Goal: Transaction & Acquisition: Book appointment/travel/reservation

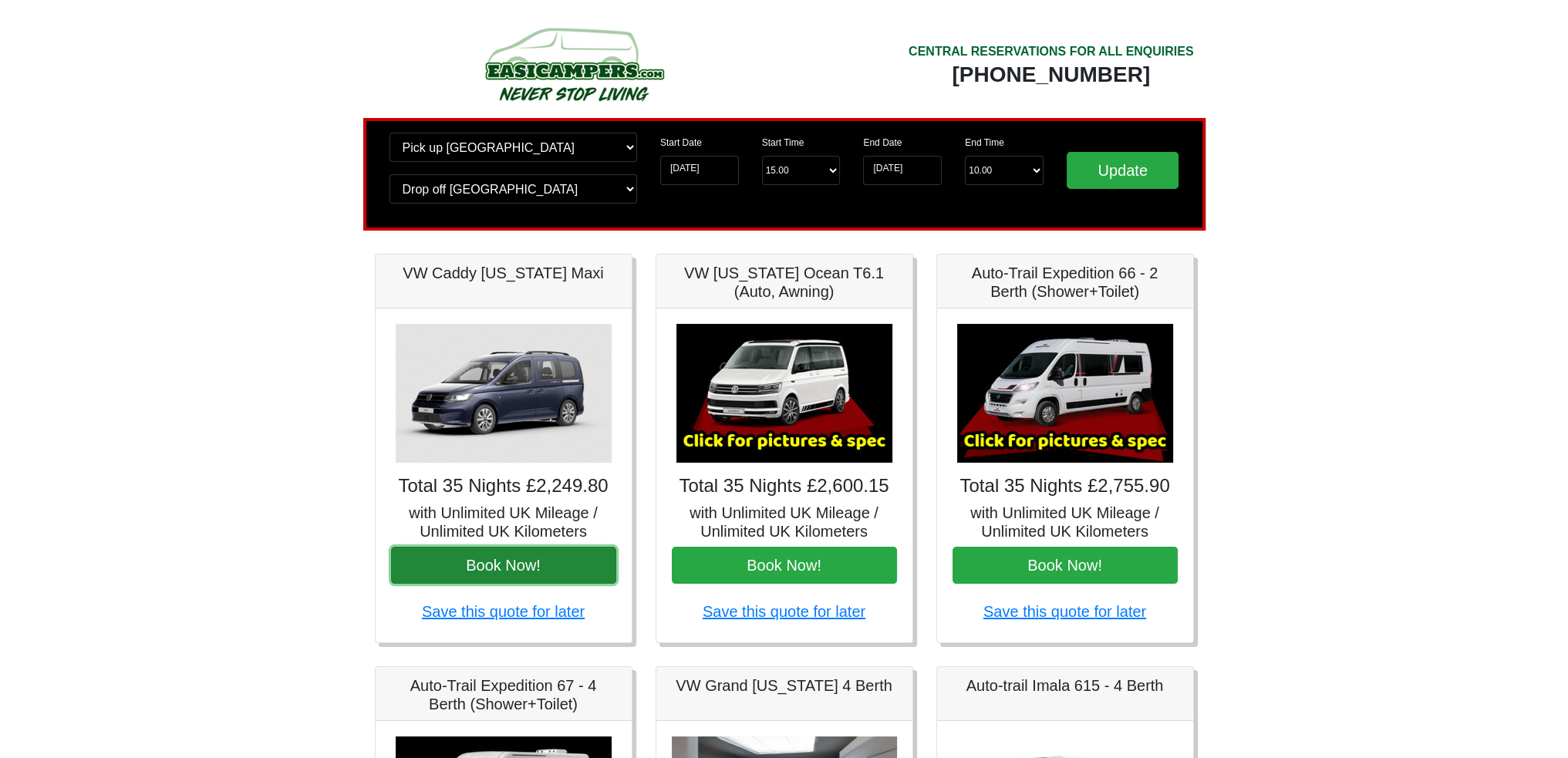
click at [486, 560] on button "Book Now!" at bounding box center [504, 566] width 225 height 37
click at [486, 402] on img at bounding box center [504, 393] width 216 height 139
click at [477, 279] on h5 "VW Caddy [US_STATE] Maxi" at bounding box center [504, 273] width 225 height 19
click at [463, 386] on img at bounding box center [504, 393] width 216 height 139
click at [499, 406] on img at bounding box center [504, 393] width 216 height 139
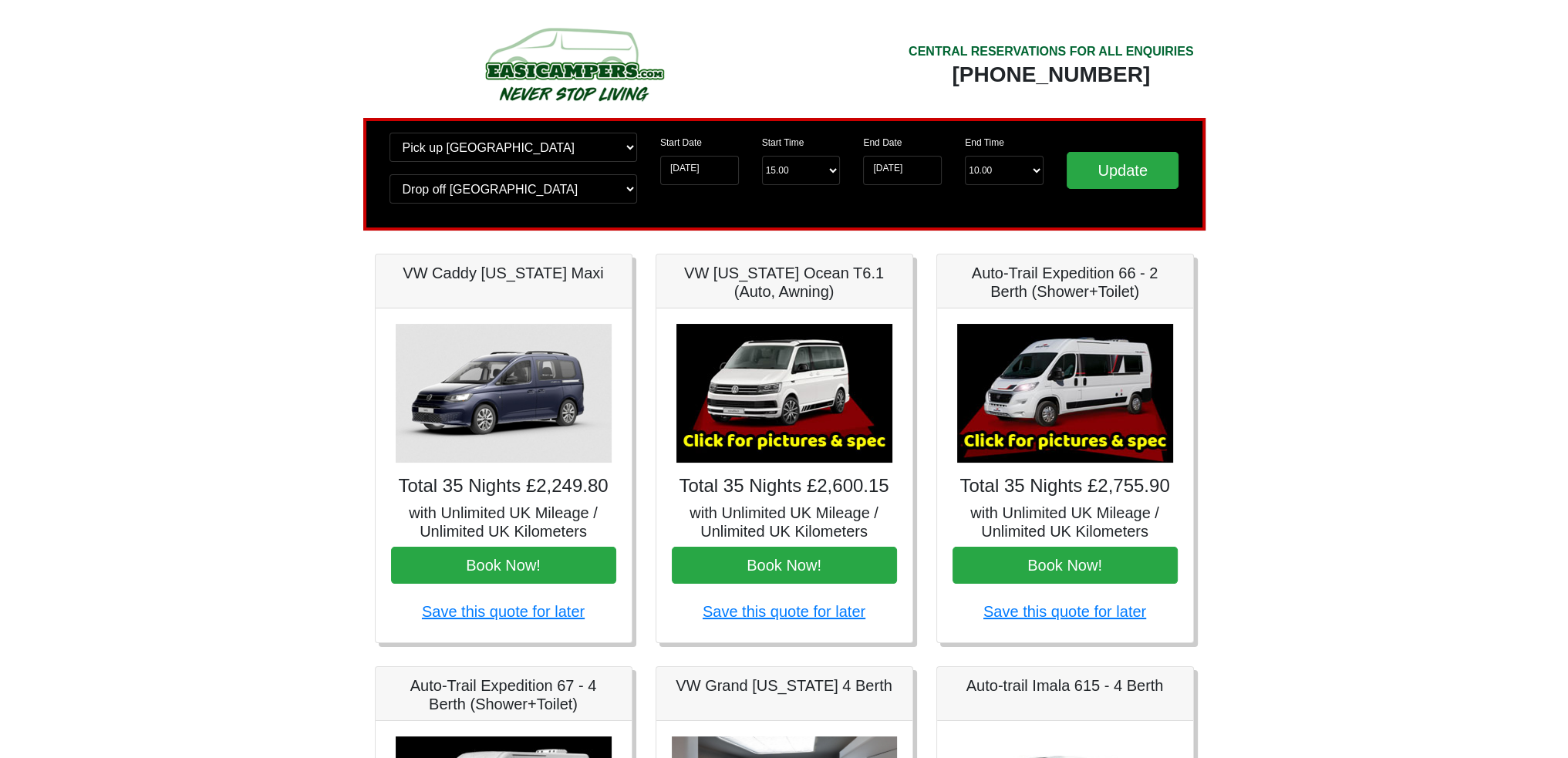
click at [499, 406] on img at bounding box center [504, 393] width 216 height 139
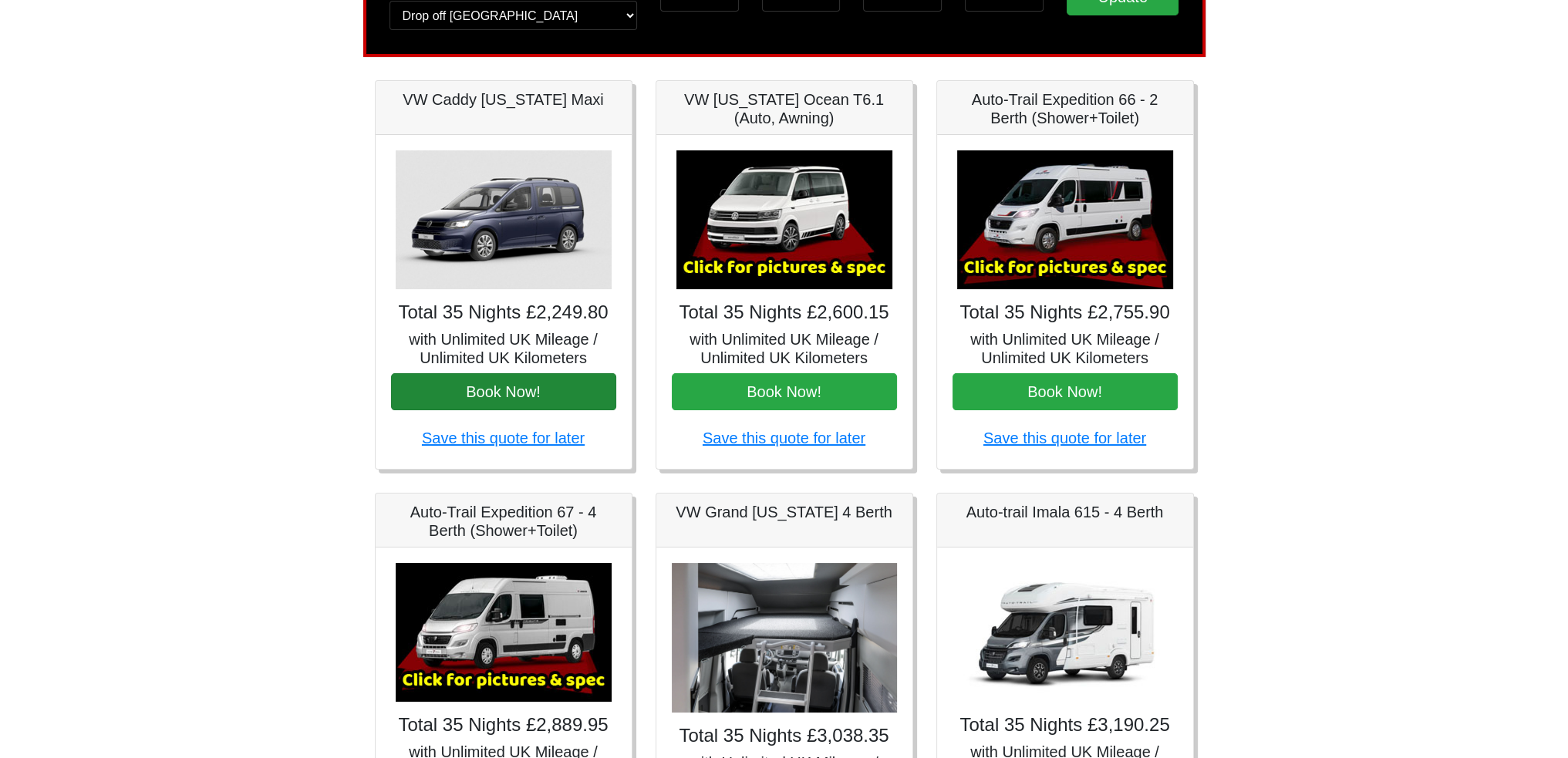
scroll to position [154, 0]
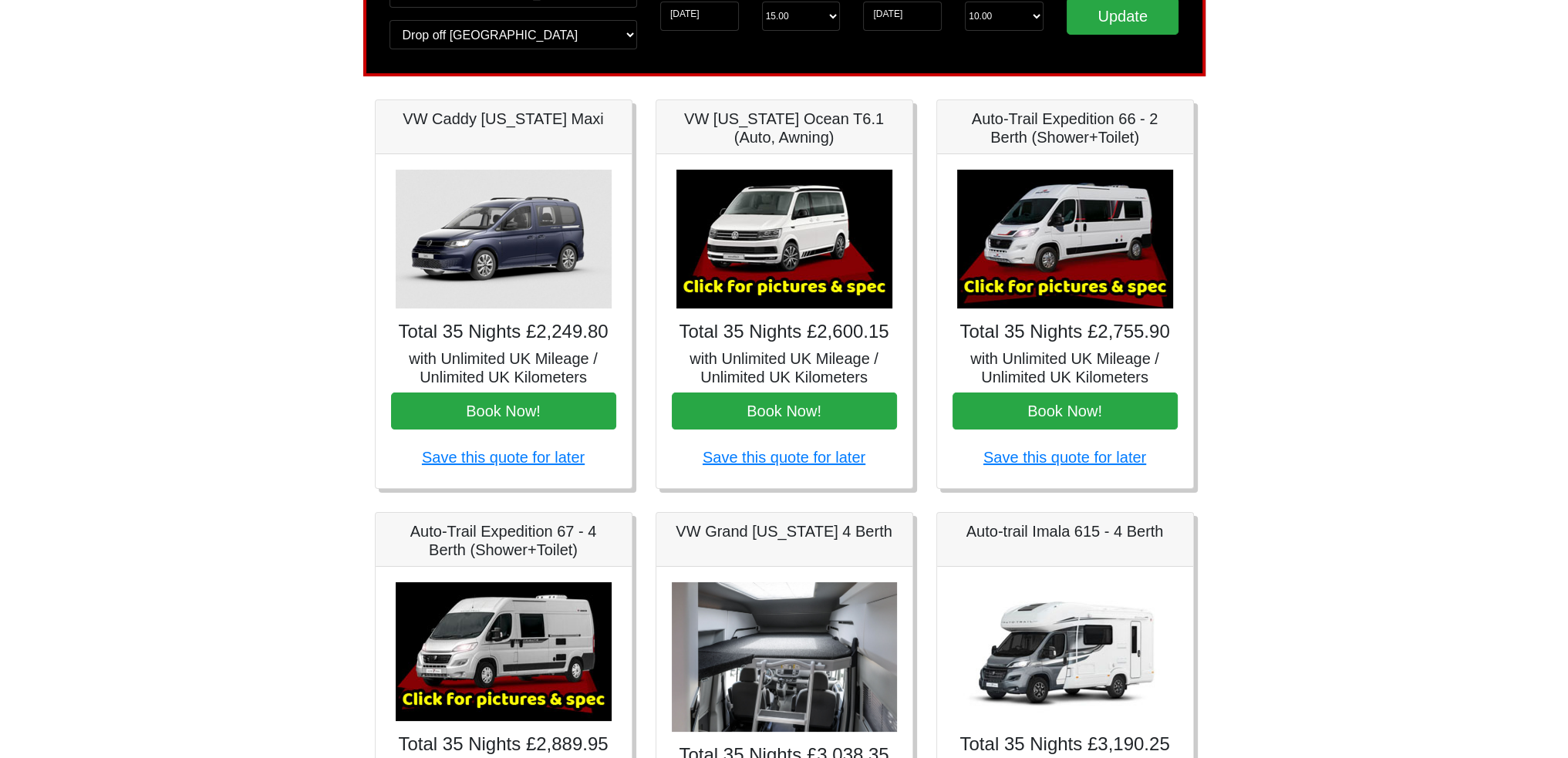
click at [456, 123] on h5 "VW Caddy [US_STATE] Maxi" at bounding box center [504, 119] width 225 height 19
click at [398, 120] on h5 "VW Caddy [US_STATE] Maxi" at bounding box center [504, 119] width 225 height 19
click at [467, 123] on h5 "VW Caddy [US_STATE] Maxi" at bounding box center [504, 119] width 225 height 19
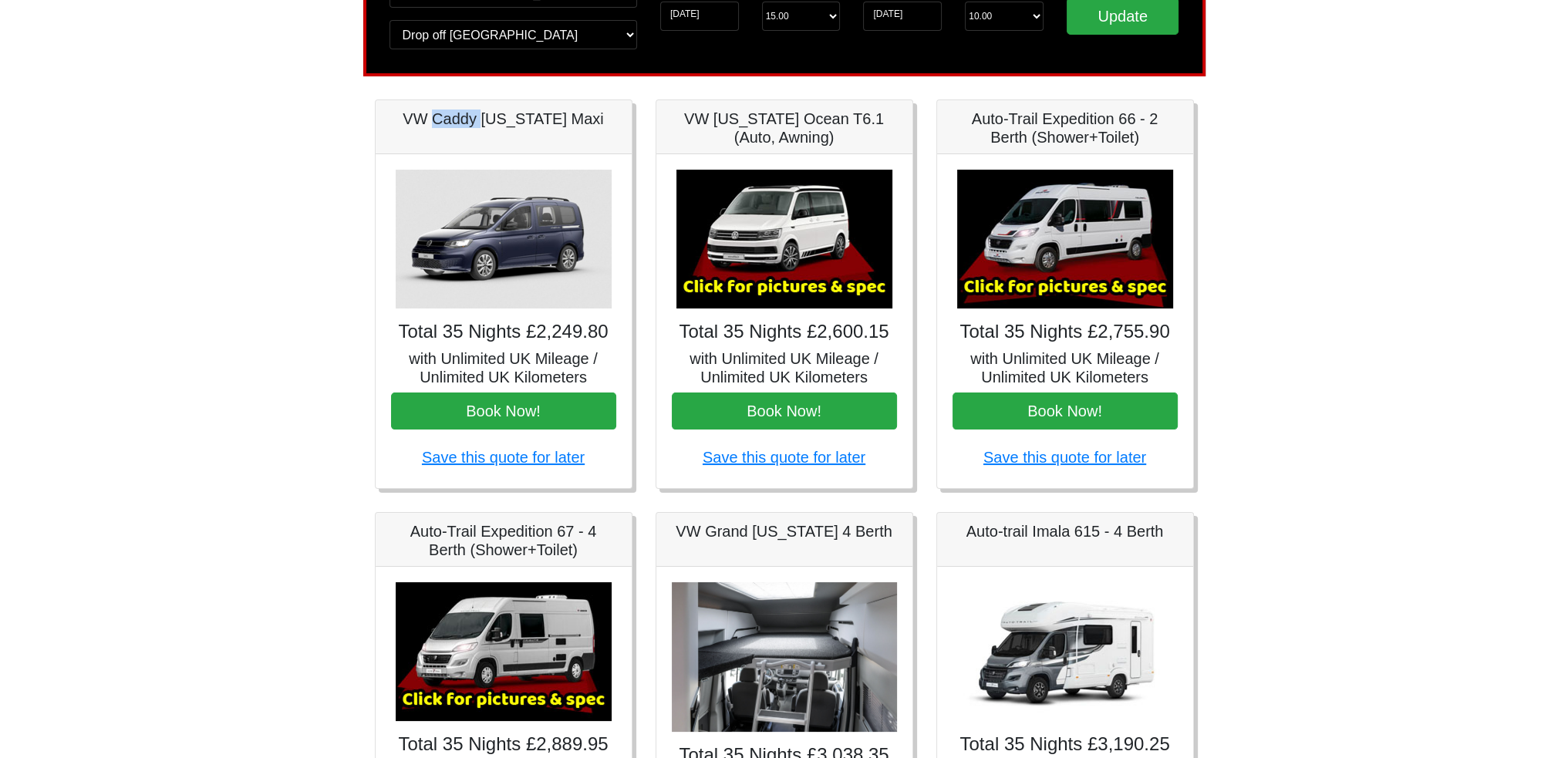
click at [521, 251] on img at bounding box center [504, 239] width 216 height 139
click at [513, 273] on img at bounding box center [504, 239] width 216 height 139
click at [500, 413] on button "Book Now!" at bounding box center [504, 411] width 225 height 37
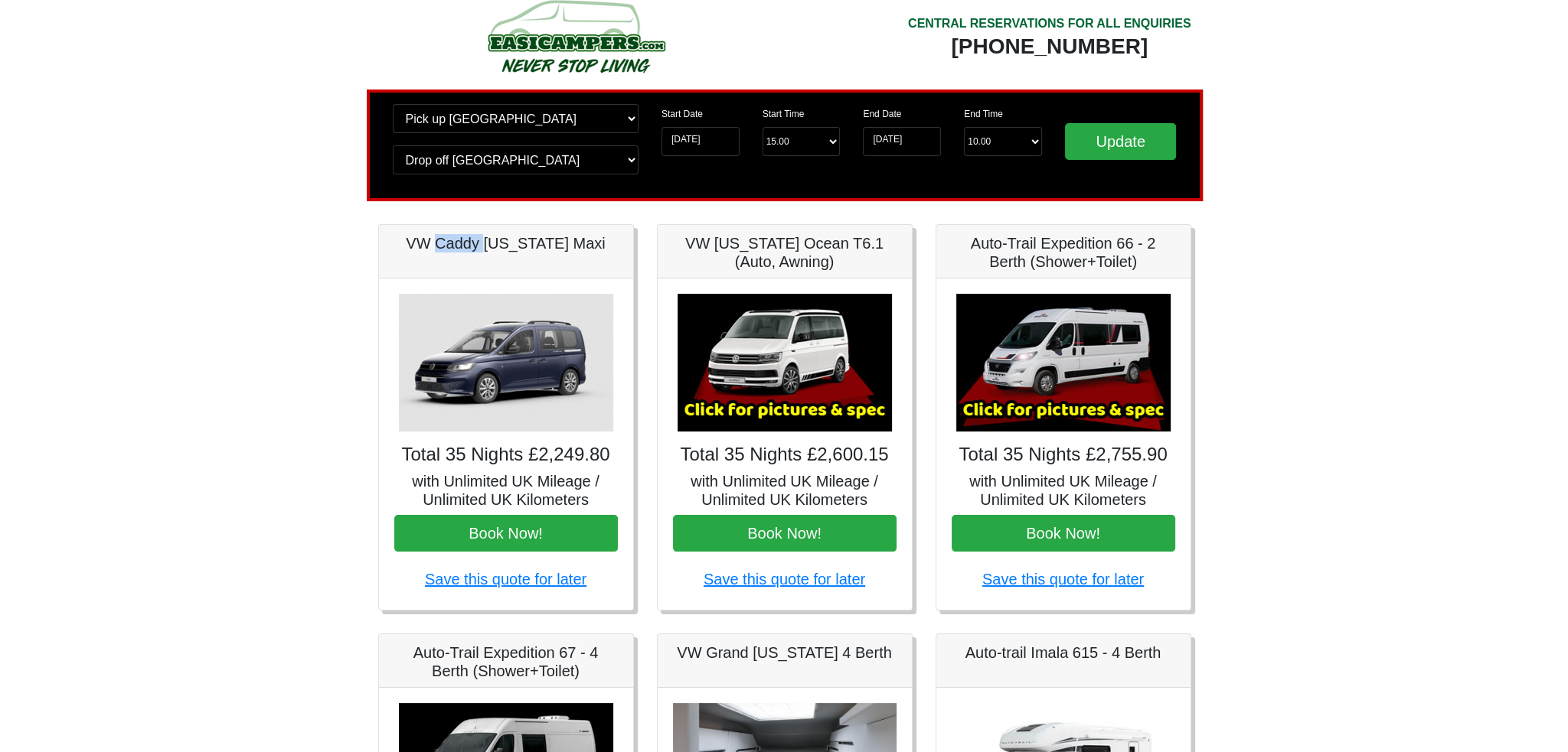
scroll to position [0, 0]
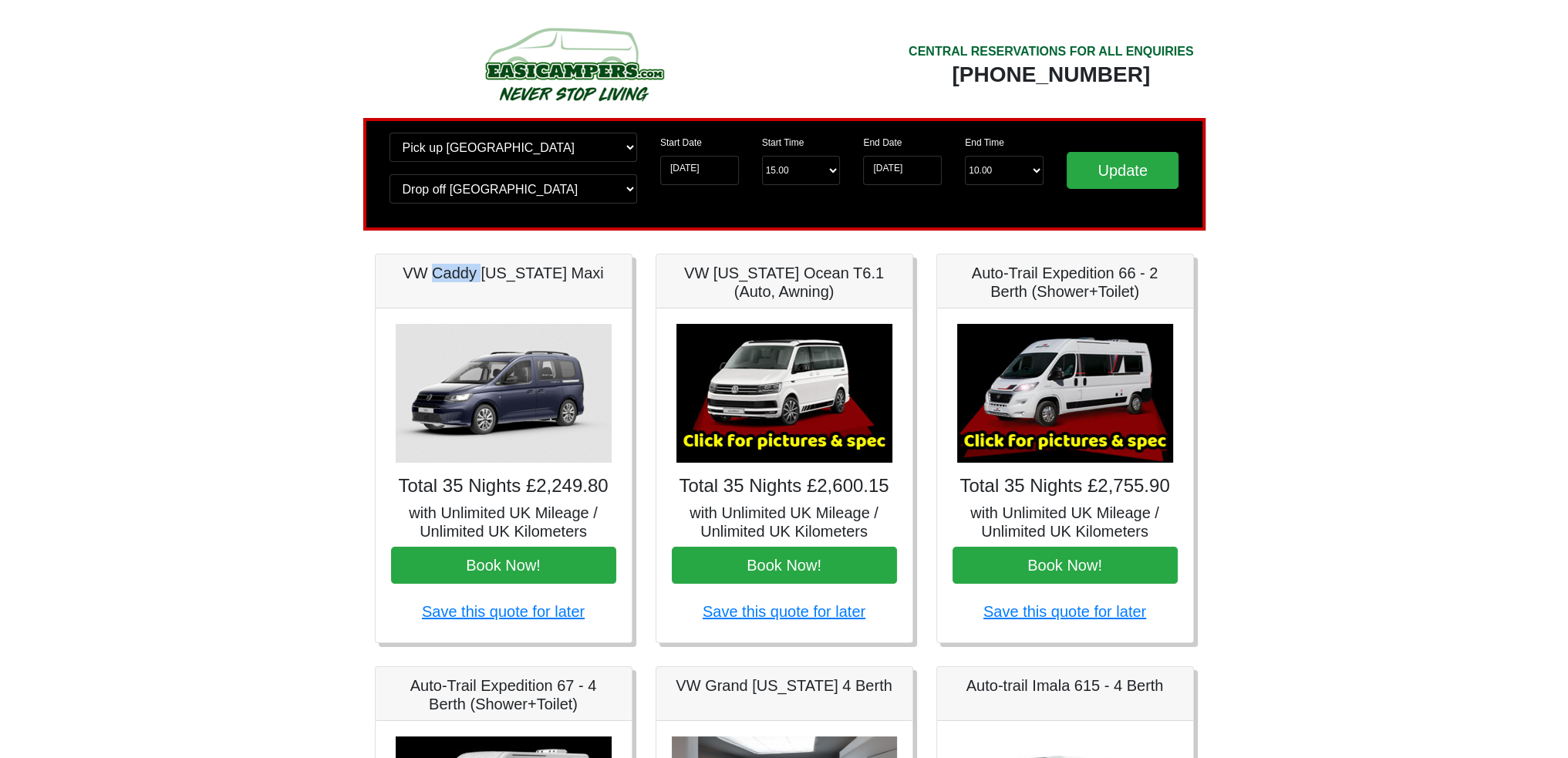
click at [1064, 381] on img at bounding box center [1065, 393] width 216 height 139
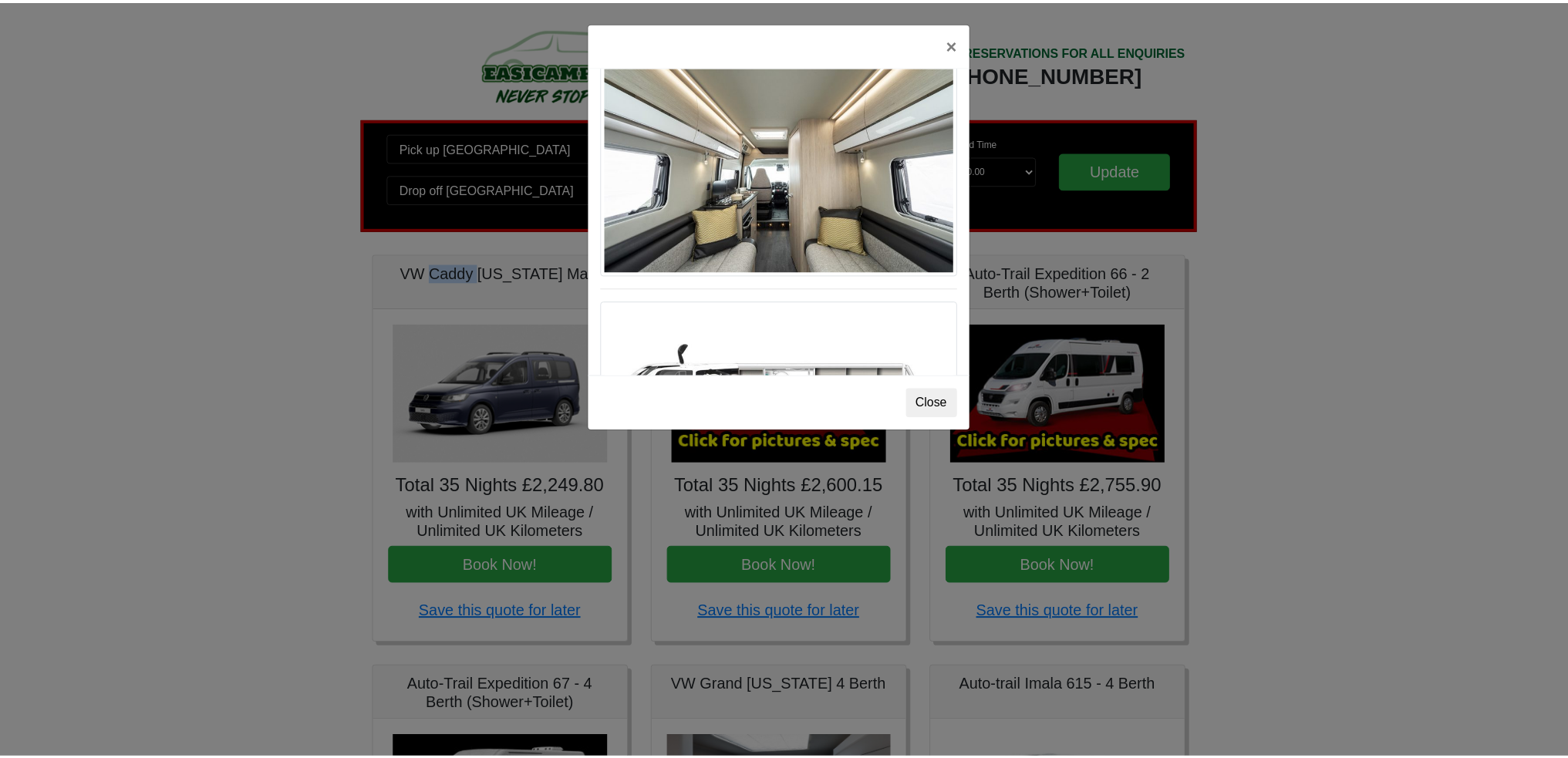
scroll to position [617, 0]
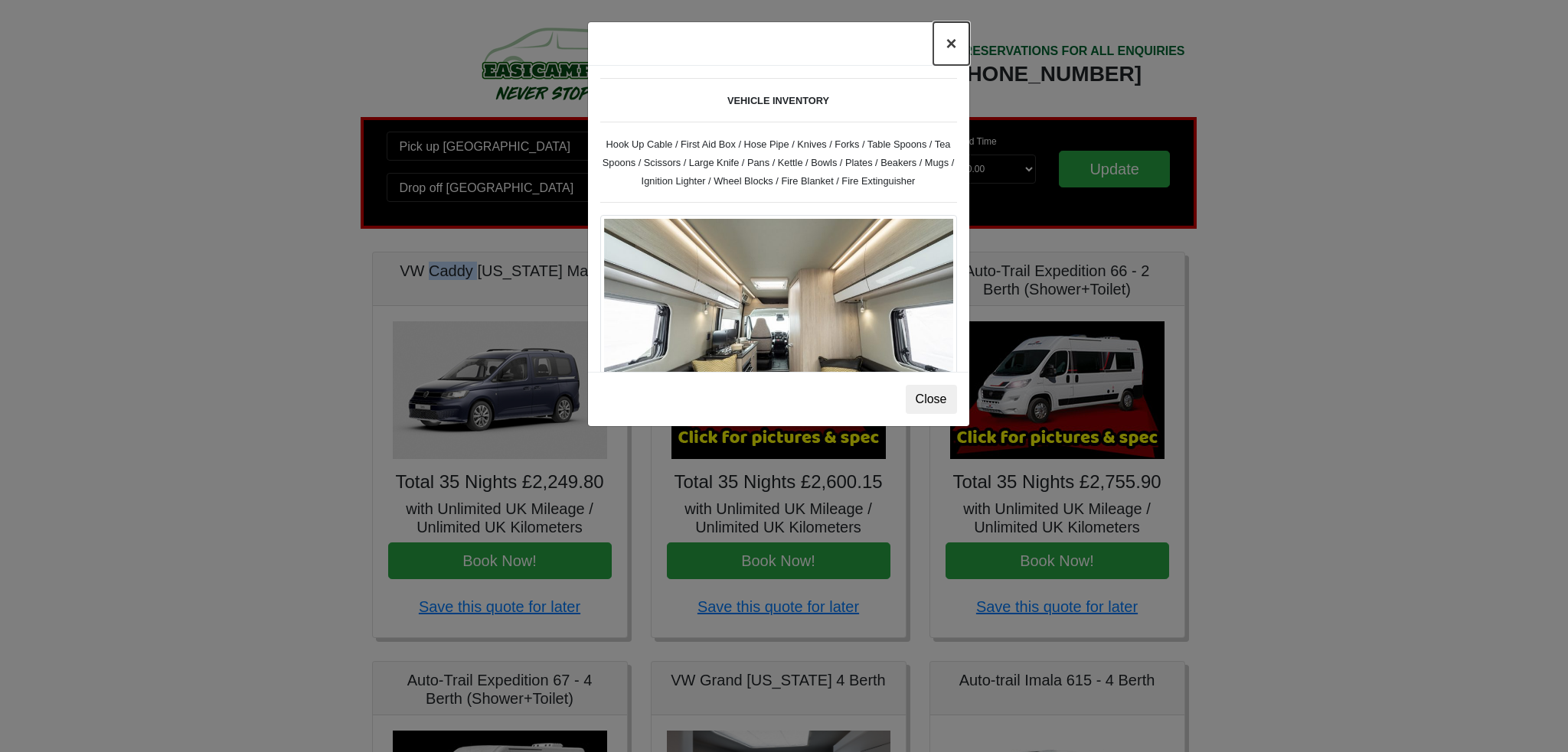
click at [949, 42] on button "×" at bounding box center [951, 43] width 35 height 43
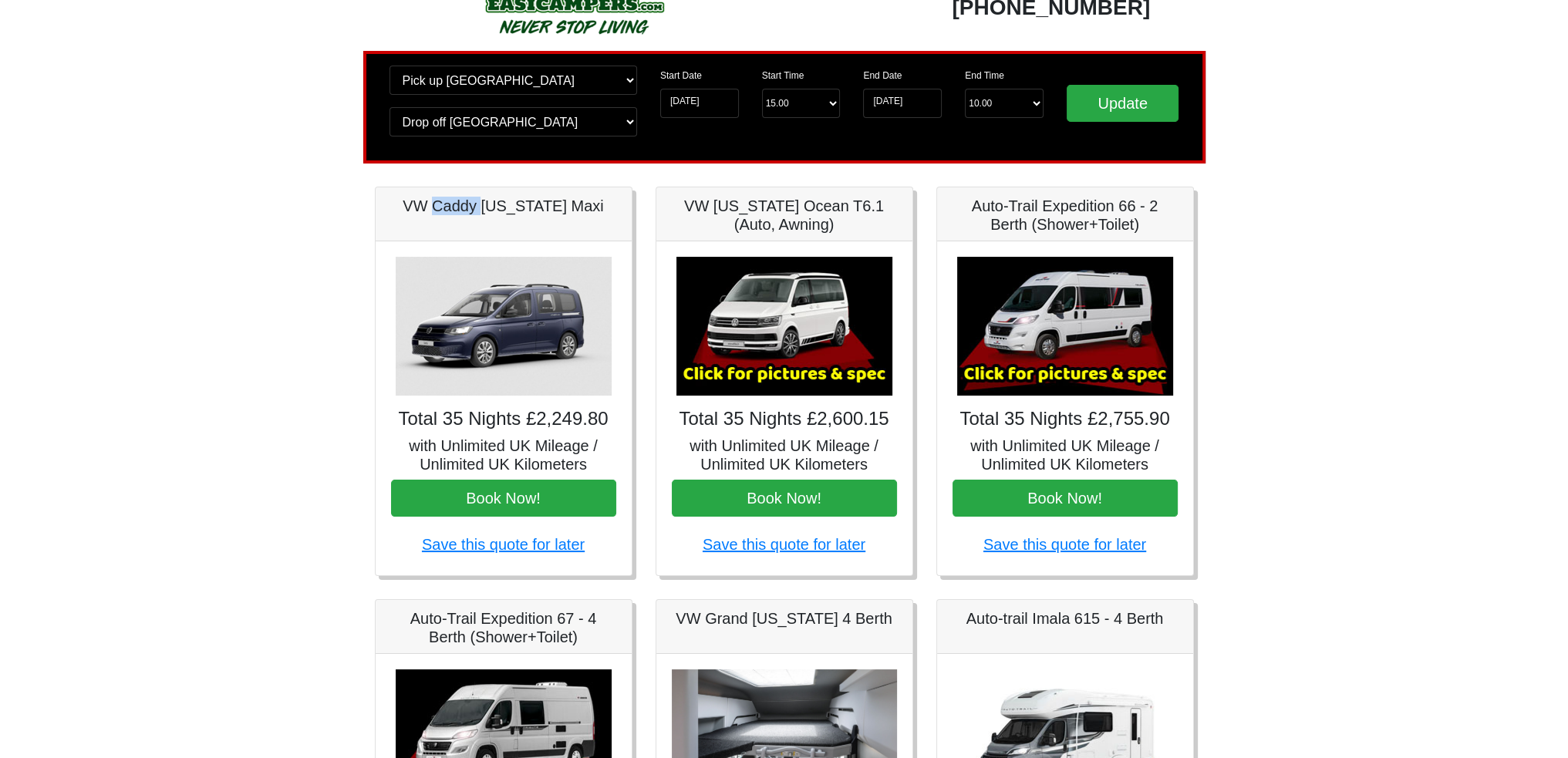
scroll to position [0, 0]
